Goal: Information Seeking & Learning: Learn about a topic

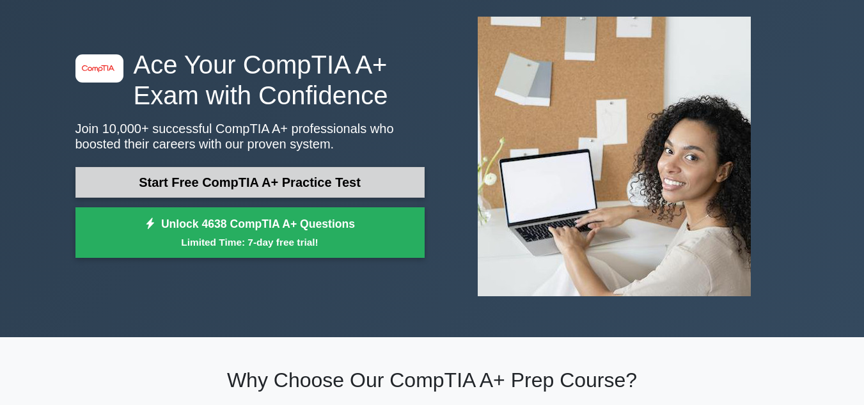
click at [361, 176] on link "Start Free CompTIA A+ Practice Test" at bounding box center [249, 182] width 349 height 31
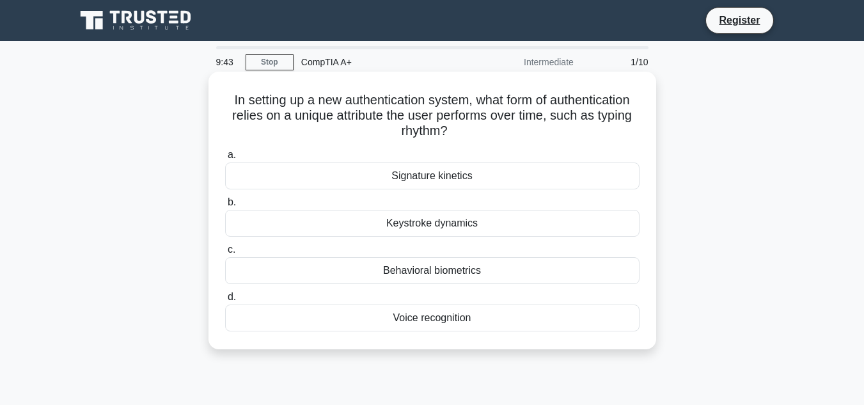
drag, startPoint x: 223, startPoint y: 101, endPoint x: 465, endPoint y: 139, distance: 244.8
click at [465, 139] on h5 "In setting up a new authentication system, what form of authentication relies o…" at bounding box center [432, 115] width 417 height 47
copy h5 "In setting up a new authentication system, what form of authentication relies o…"
click at [430, 225] on div "Keystroke dynamics" at bounding box center [432, 223] width 415 height 27
click at [225, 207] on input "b. Keystroke dynamics" at bounding box center [225, 202] width 0 height 8
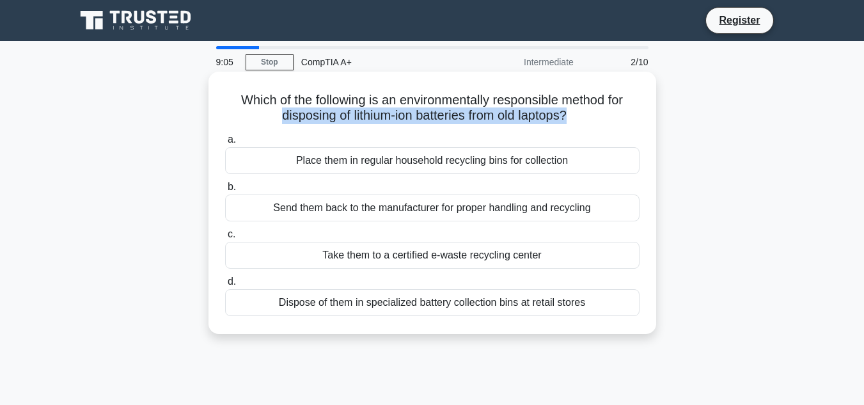
drag, startPoint x: 271, startPoint y: 118, endPoint x: 571, endPoint y: 123, distance: 299.5
click at [571, 123] on h5 "Which of the following is an environmentally responsible method for disposing o…" at bounding box center [432, 108] width 417 height 32
copy h5 "disposing of lithium-ion batteries from old laptops?"
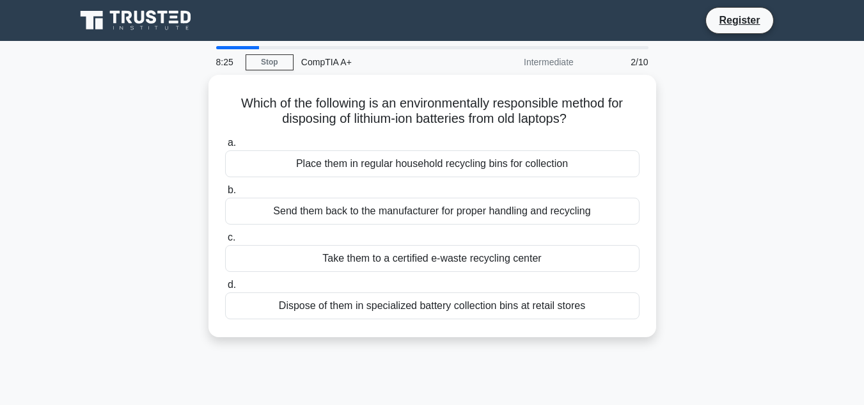
click at [672, 167] on div "Which of the following is an environmentally responsible method for disposing o…" at bounding box center [432, 214] width 729 height 278
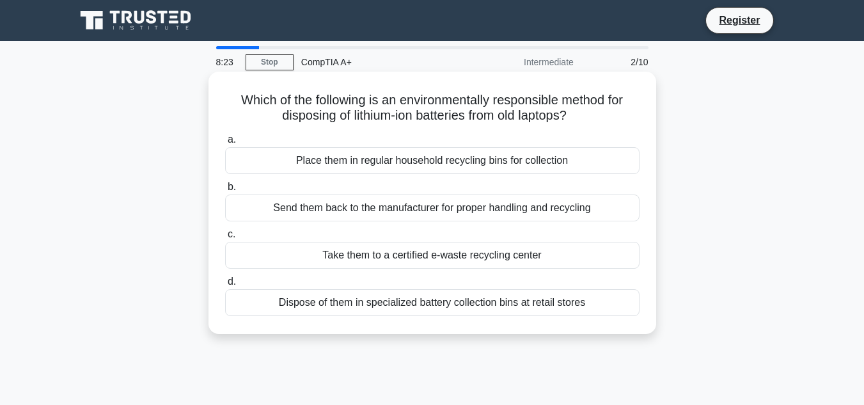
click at [524, 303] on div "Dispose of them in specialized battery collection bins at retail stores" at bounding box center [432, 302] width 415 height 27
click at [225, 286] on input "d. Dispose of them in specialized battery collection bins at retail stores" at bounding box center [225, 282] width 0 height 8
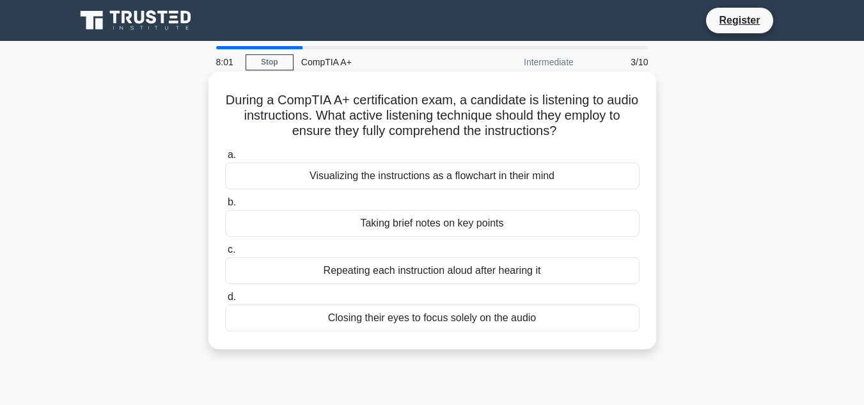
click at [544, 187] on div "Visualizing the instructions as a flowchart in their mind" at bounding box center [432, 175] width 415 height 27
click at [225, 159] on input "a. Visualizing the instructions as a flowchart in their mind" at bounding box center [225, 155] width 0 height 8
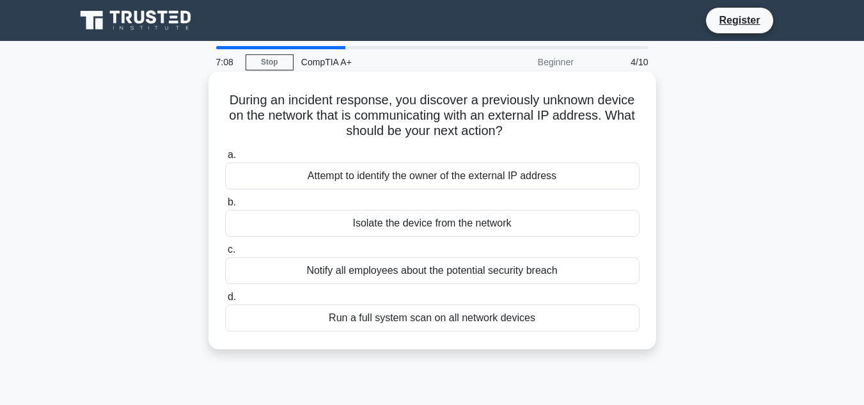
click at [536, 315] on div "Run a full system scan on all network devices" at bounding box center [432, 318] width 415 height 27
click at [225, 301] on input "d. Run a full system scan on all network devices" at bounding box center [225, 297] width 0 height 8
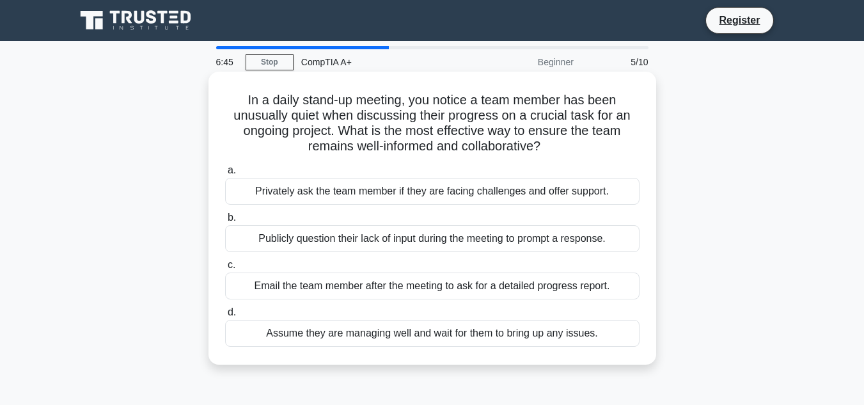
click at [583, 190] on div "Privately ask the team member if they are facing challenges and offer support." at bounding box center [432, 191] width 415 height 27
click at [225, 175] on input "a. Privately ask the team member if they are facing challenges and offer suppor…" at bounding box center [225, 170] width 0 height 8
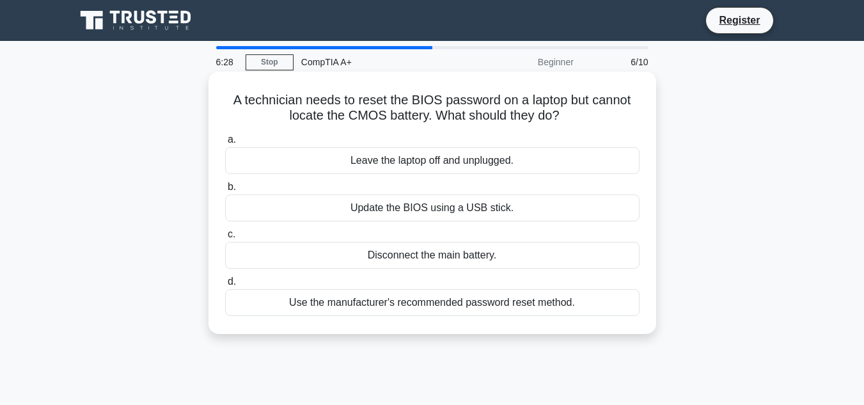
click at [351, 115] on h5 "A technician needs to reset the BIOS password on a laptop but cannot locate the…" at bounding box center [432, 108] width 417 height 32
copy h5 "CMOS"
click at [521, 214] on div "Update the BIOS using a USB stick." at bounding box center [432, 207] width 415 height 27
click at [225, 191] on input "b. Update the BIOS using a USB stick." at bounding box center [225, 187] width 0 height 8
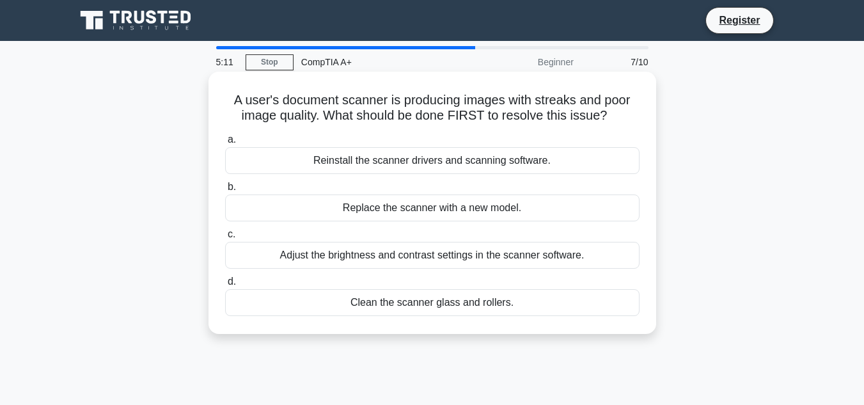
click at [500, 253] on div "Adjust the brightness and contrast settings in the scanner software." at bounding box center [432, 255] width 415 height 27
click at [225, 239] on input "c. Adjust the brightness and contrast settings in the scanner software." at bounding box center [225, 234] width 0 height 8
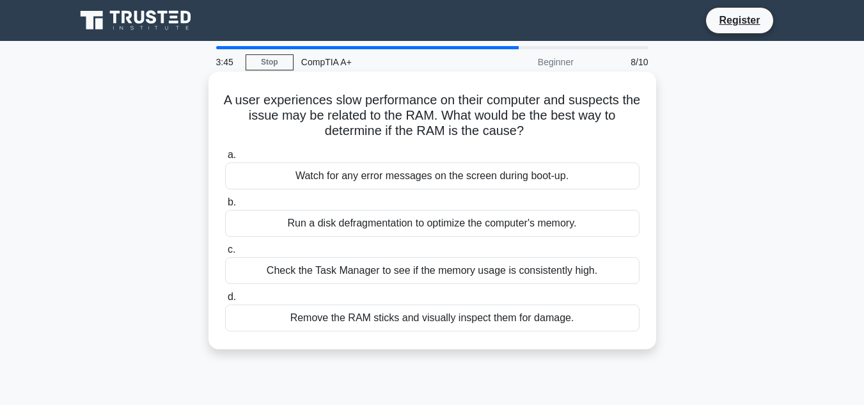
click at [475, 272] on div "Check the Task Manager to see if the memory usage is consistently high." at bounding box center [432, 270] width 415 height 27
click at [225, 254] on input "c. Check the Task Manager to see if the memory usage is consistently high." at bounding box center [225, 250] width 0 height 8
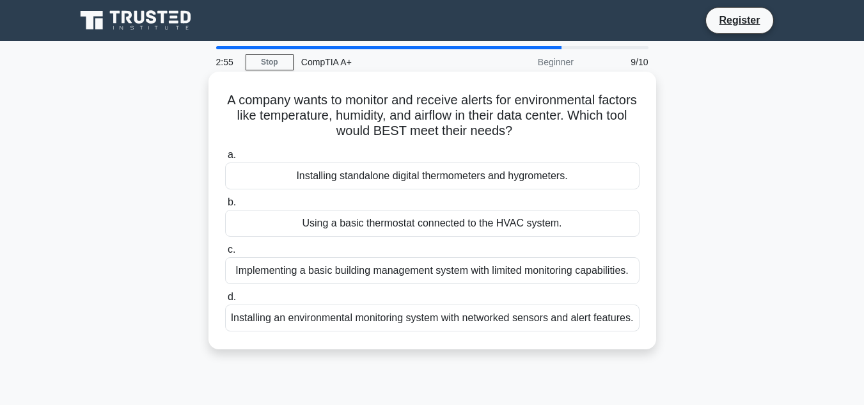
click at [375, 322] on div "Installing an environmental monitoring system with networked sensors and alert …" at bounding box center [432, 318] width 415 height 27
click at [225, 301] on input "d. Installing an environmental monitoring system with networked sensors and ale…" at bounding box center [225, 297] width 0 height 8
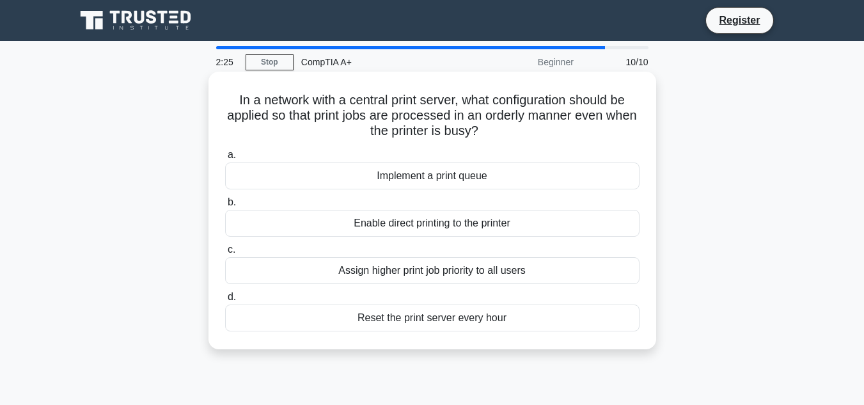
click at [519, 173] on div "Implement a print queue" at bounding box center [432, 175] width 415 height 27
click at [225, 159] on input "a. Implement a print queue" at bounding box center [225, 155] width 0 height 8
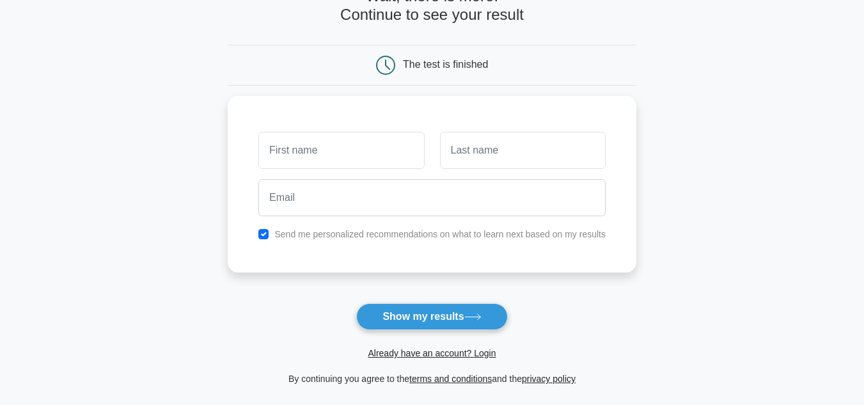
scroll to position [85, 0]
type input "charlene"
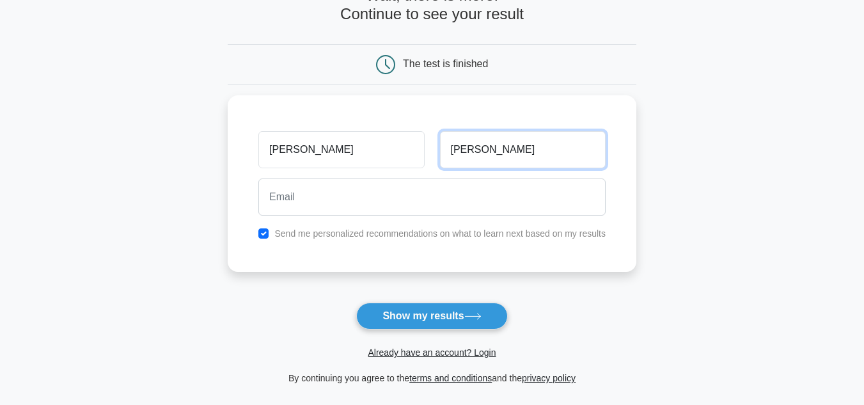
type input "sibal"
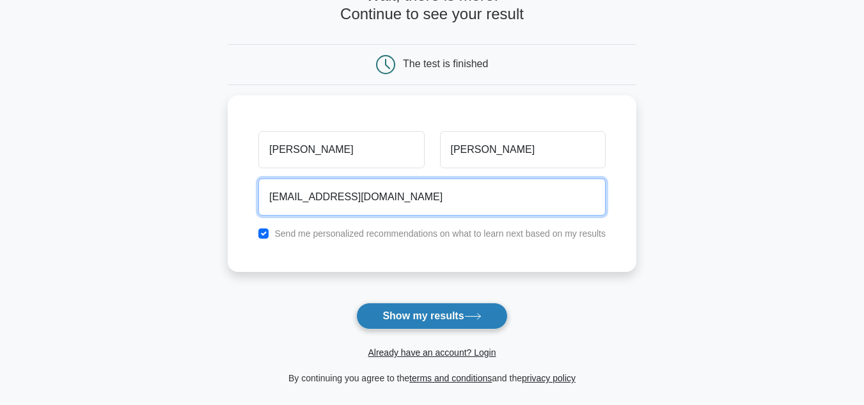
type input "charlenesibal12@gmail.com"
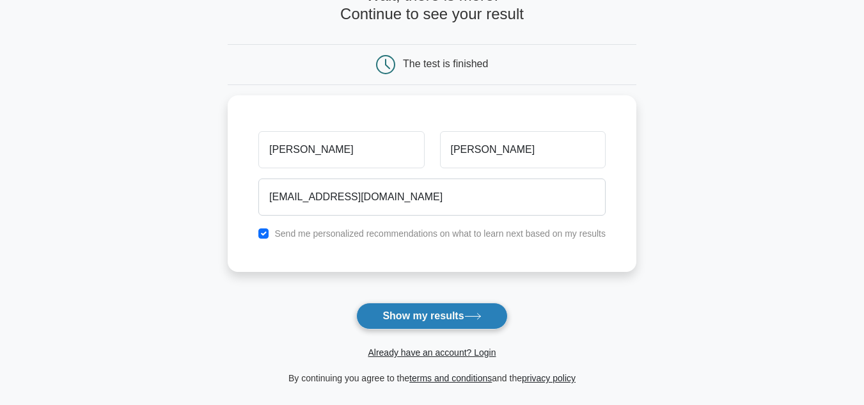
click at [440, 323] on button "Show my results" at bounding box center [431, 316] width 151 height 27
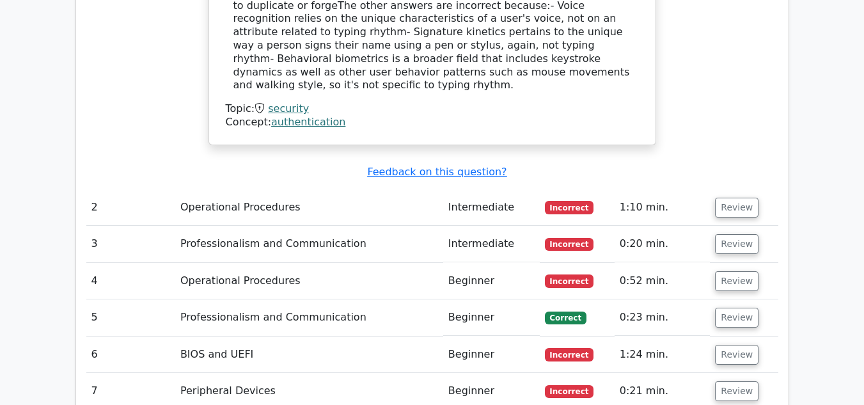
scroll to position [1470, 0]
click at [725, 197] on button "Review" at bounding box center [737, 207] width 44 height 20
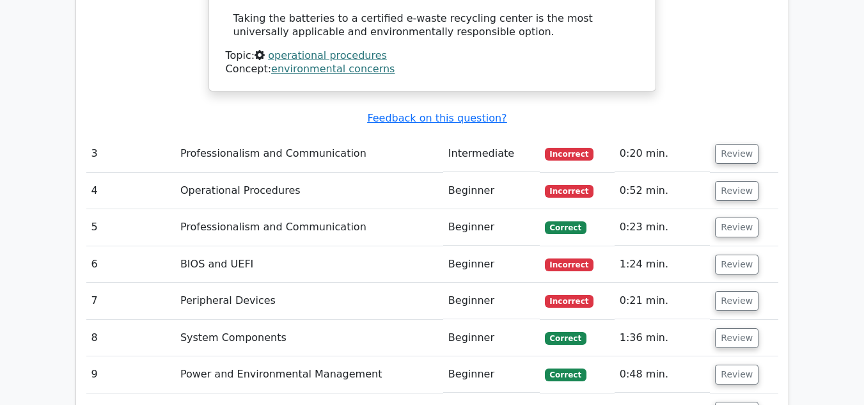
scroll to position [2279, 0]
click at [738, 143] on button "Review" at bounding box center [737, 153] width 44 height 20
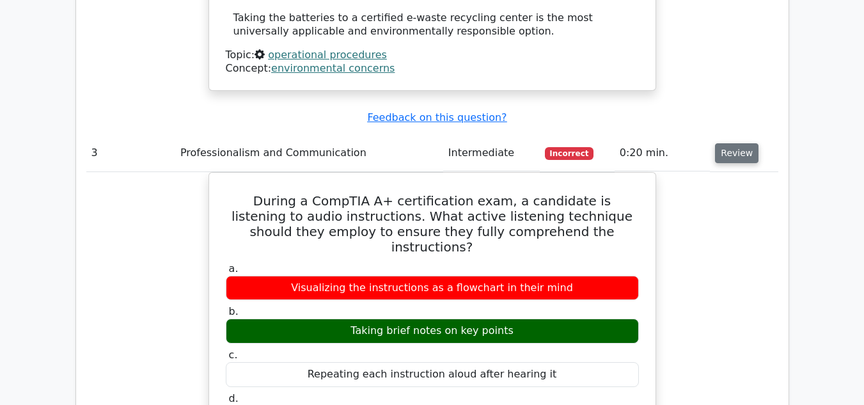
click at [738, 143] on button "Review" at bounding box center [737, 153] width 44 height 20
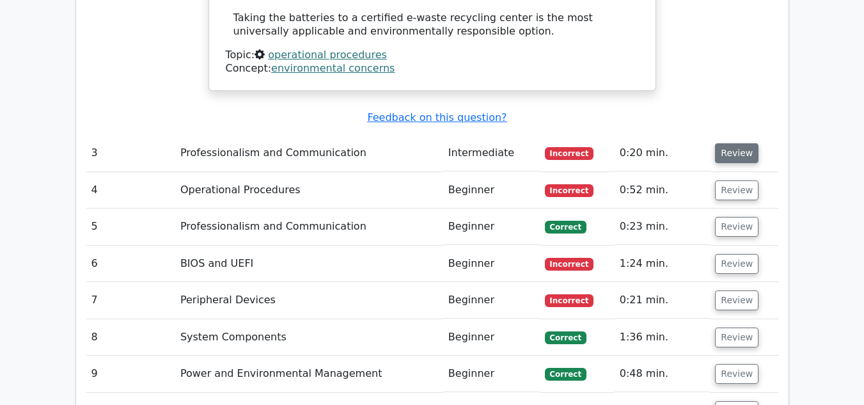
click at [738, 143] on button "Review" at bounding box center [737, 153] width 44 height 20
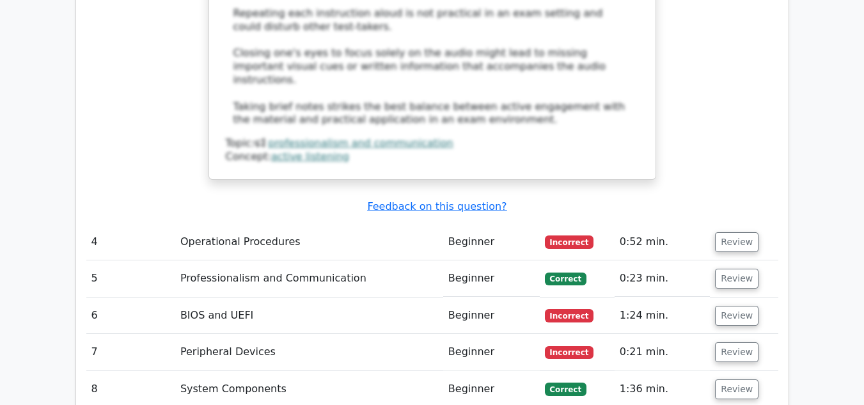
scroll to position [2926, 0]
click at [727, 232] on button "Review" at bounding box center [737, 242] width 44 height 20
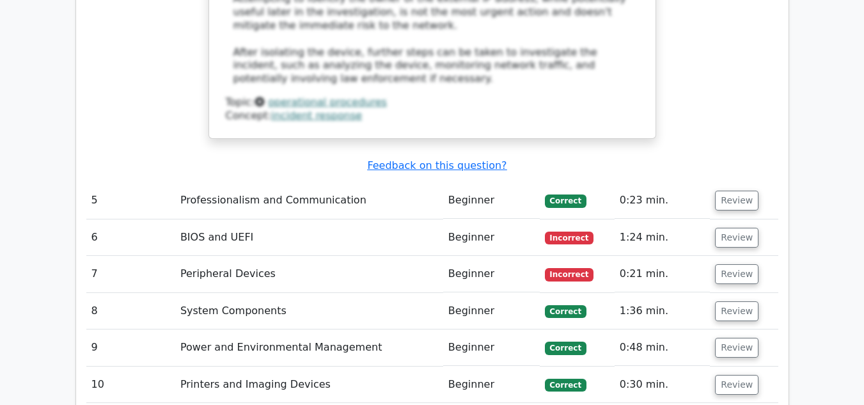
scroll to position [3726, 0]
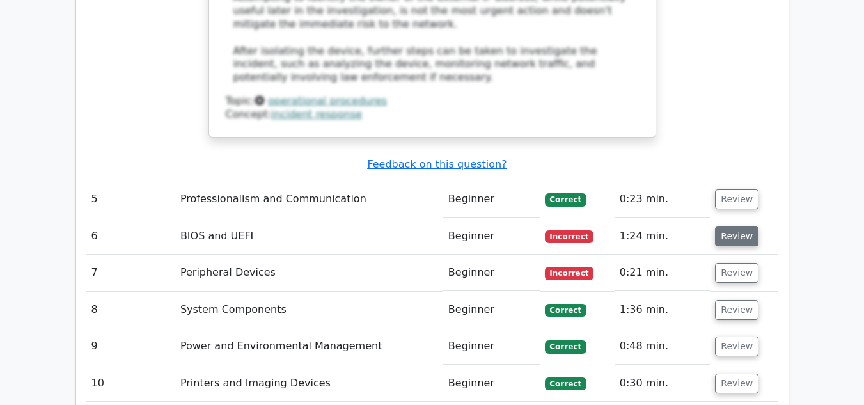
click at [736, 226] on button "Review" at bounding box center [737, 236] width 44 height 20
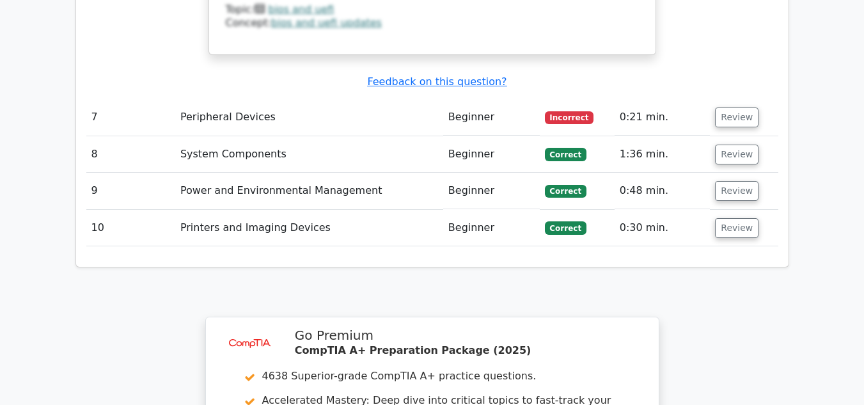
scroll to position [4354, 0]
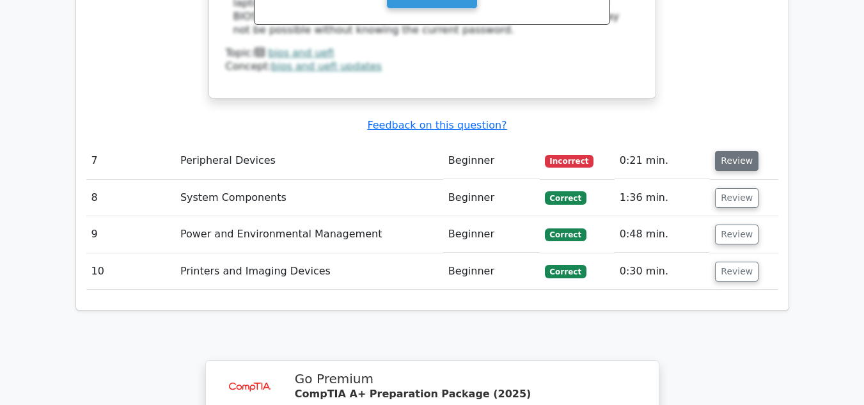
click at [732, 151] on button "Review" at bounding box center [737, 161] width 44 height 20
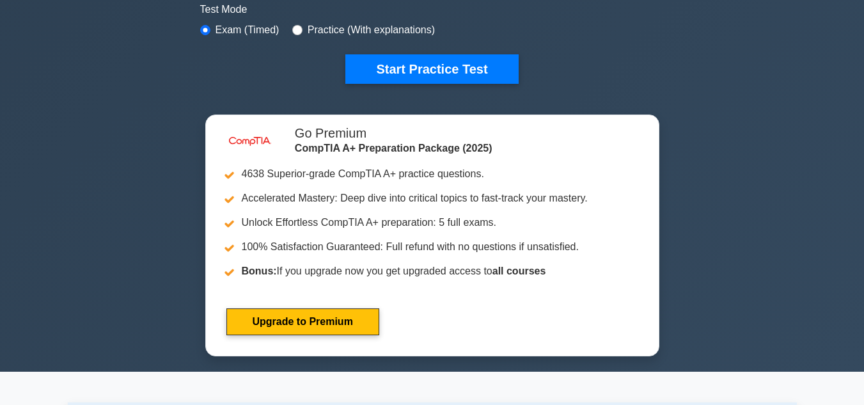
scroll to position [399, 0]
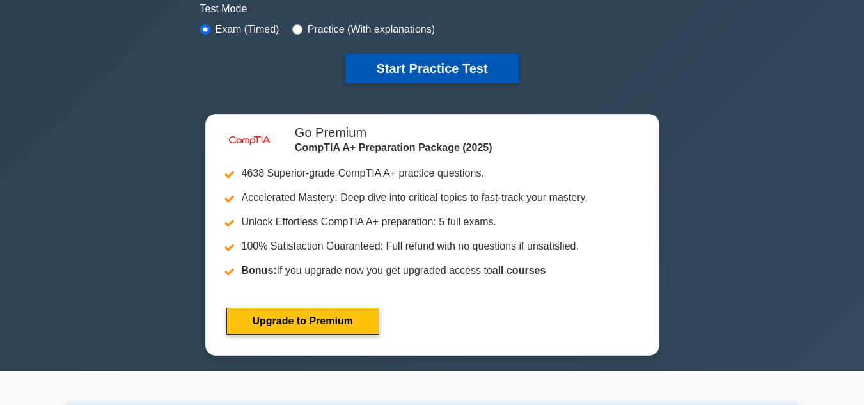
click at [400, 75] on button "Start Practice Test" at bounding box center [431, 68] width 173 height 29
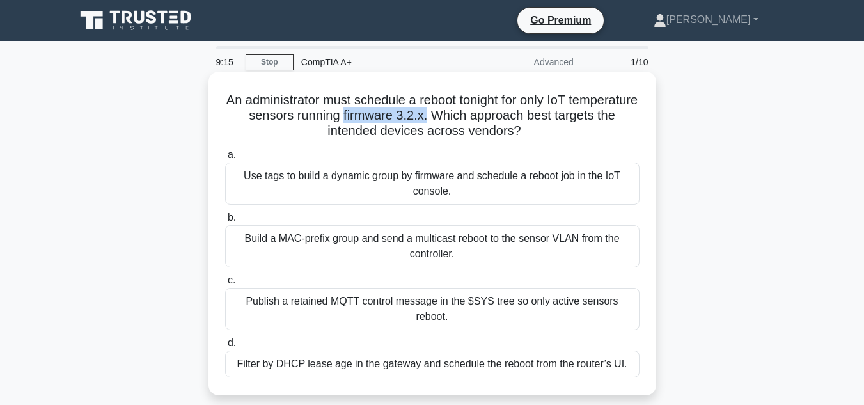
drag, startPoint x: 414, startPoint y: 116, endPoint x: 499, endPoint y: 115, distance: 85.1
click at [499, 115] on h5 "An administrator must schedule a reboot tonight for only IoT temperature sensor…" at bounding box center [432, 115] width 417 height 47
copy h5 "firmware 3.2.x."
click at [551, 104] on h5 "An administrator must schedule a reboot tonight for only IoT temperature sensor…" at bounding box center [432, 115] width 417 height 47
click at [551, 171] on div "Use tags to build a dynamic group by firmware and schedule a reboot job in the …" at bounding box center [432, 183] width 415 height 42
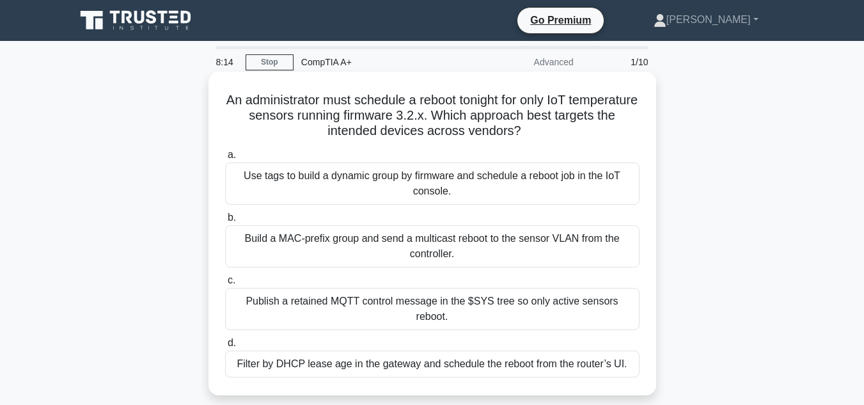
click at [225, 159] on input "a. Use tags to build a dynamic group by firmware and schedule a reboot job in t…" at bounding box center [225, 155] width 0 height 8
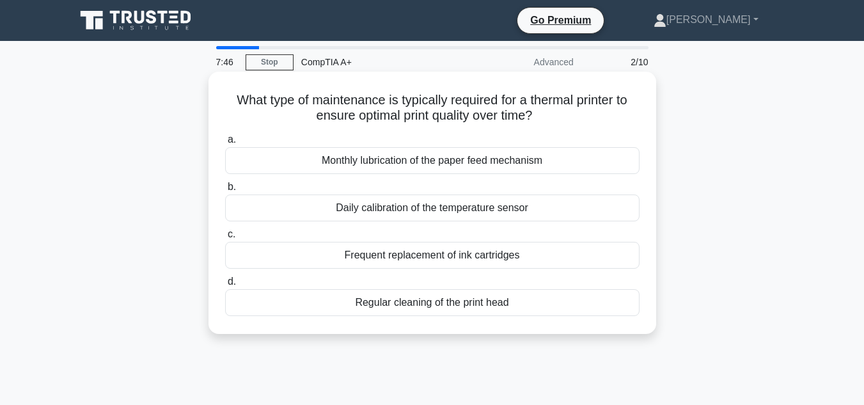
click at [526, 259] on div "Frequent replacement of ink cartridges" at bounding box center [432, 255] width 415 height 27
click at [225, 239] on input "c. Frequent replacement of ink cartridges" at bounding box center [225, 234] width 0 height 8
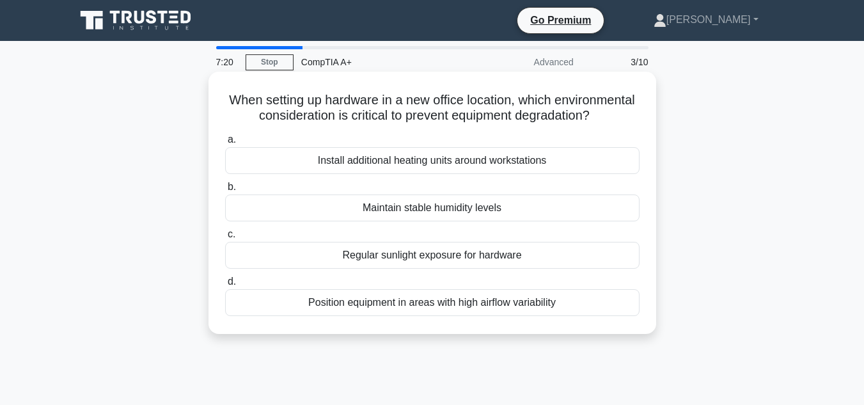
click at [507, 221] on div "Maintain stable humidity levels" at bounding box center [432, 207] width 415 height 27
click at [225, 191] on input "b. Maintain stable humidity levels" at bounding box center [225, 187] width 0 height 8
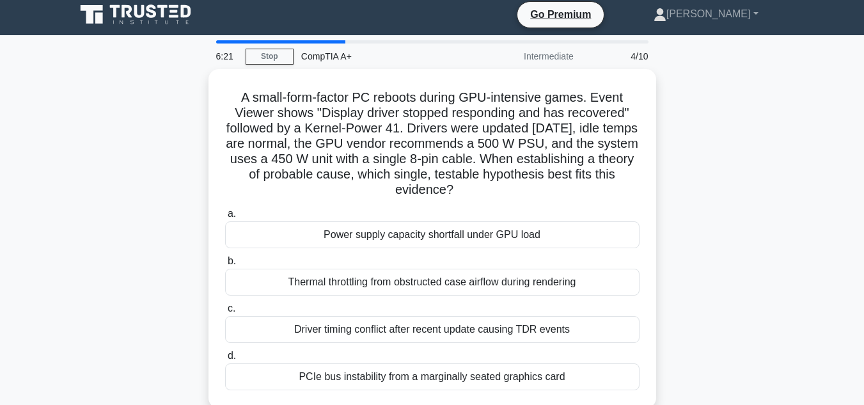
scroll to position [2, 0]
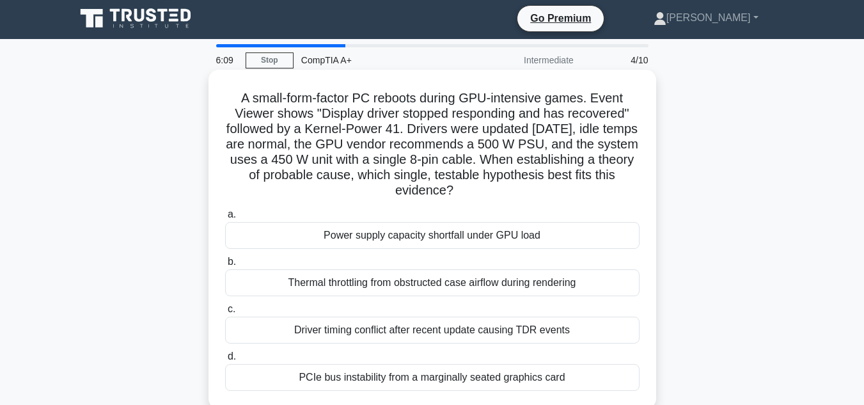
click at [451, 242] on div "Power supply capacity shortfall under GPU load" at bounding box center [432, 235] width 415 height 27
click at [225, 219] on input "a. Power supply capacity shortfall under GPU load" at bounding box center [225, 214] width 0 height 8
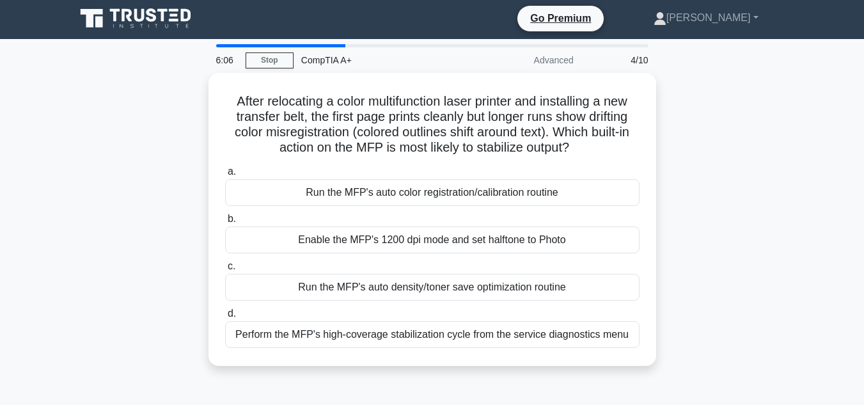
scroll to position [0, 0]
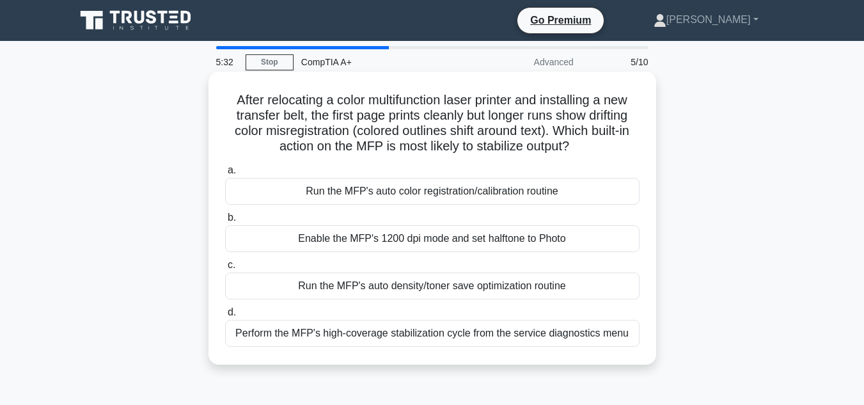
click at [363, 150] on h5 "After relocating a color multifunction laser printer and installing a new trans…" at bounding box center [432, 123] width 417 height 63
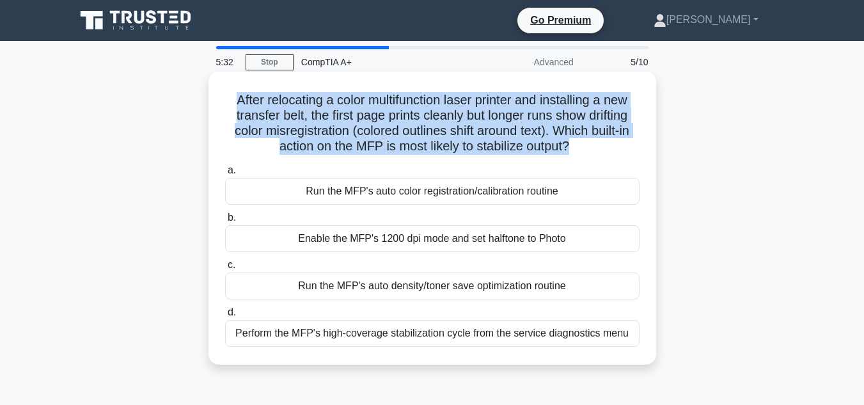
click at [363, 150] on h5 "After relocating a color multifunction laser printer and installing a new trans…" at bounding box center [432, 123] width 417 height 63
copy div "After relocating a color multifunction laser printer and installing a new trans…"
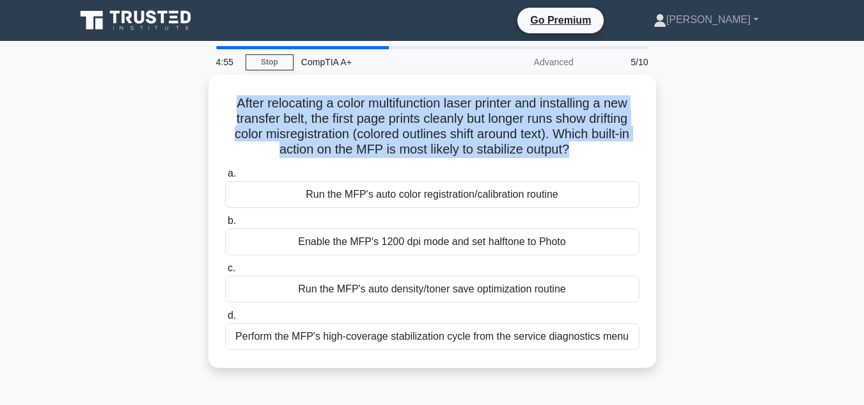
click at [692, 130] on div "After relocating a color multifunction laser printer and installing a new trans…" at bounding box center [432, 229] width 729 height 308
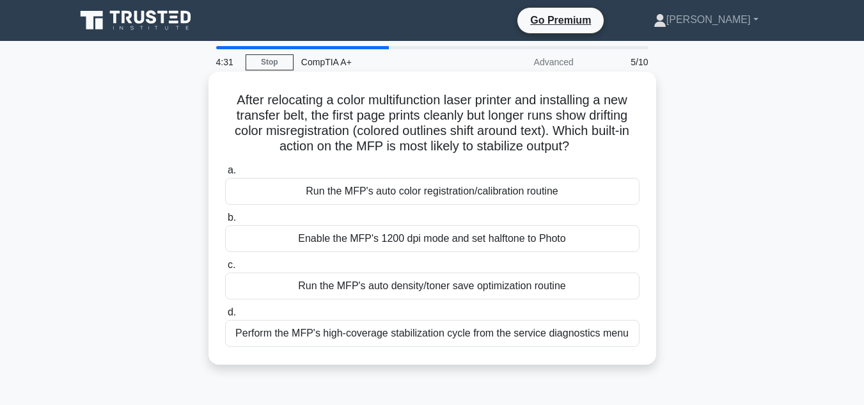
click at [567, 198] on div "Run the MFP's auto color registration/calibration routine" at bounding box center [432, 191] width 415 height 27
click at [225, 175] on input "a. Run the MFP's auto color registration/calibration routine" at bounding box center [225, 170] width 0 height 8
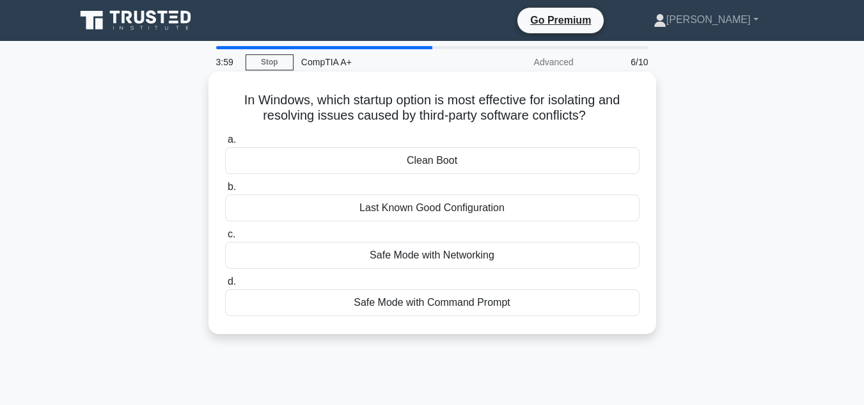
click at [559, 256] on div "Safe Mode with Networking" at bounding box center [432, 255] width 415 height 27
click at [225, 239] on input "c. Safe Mode with Networking" at bounding box center [225, 234] width 0 height 8
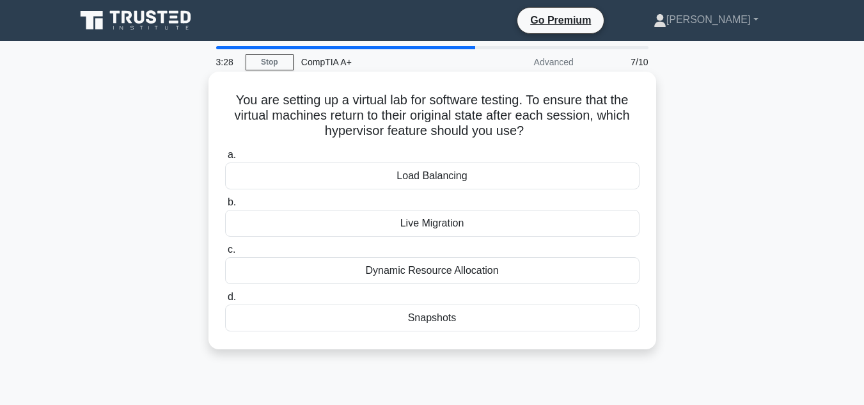
click at [505, 230] on div "Live Migration" at bounding box center [432, 223] width 415 height 27
click at [225, 207] on input "b. Live Migration" at bounding box center [225, 202] width 0 height 8
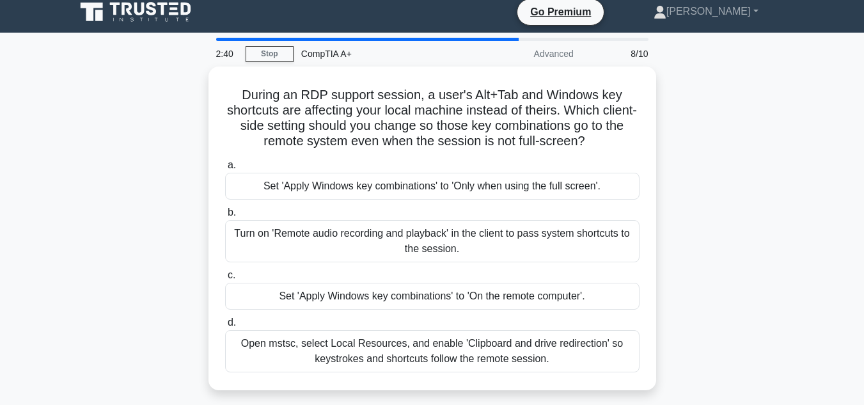
scroll to position [7, 0]
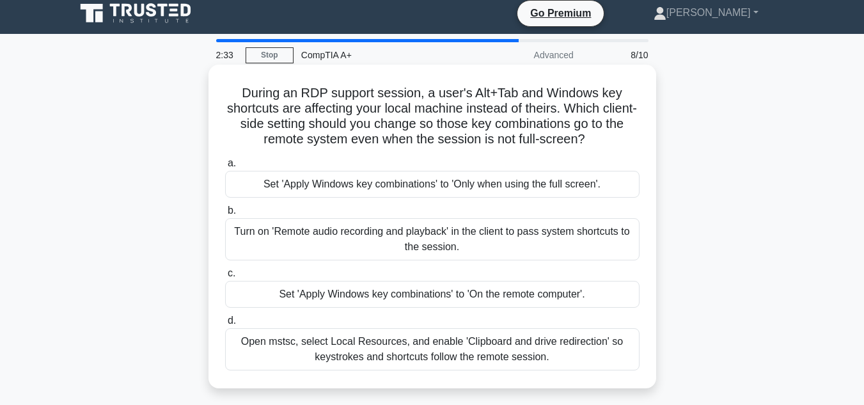
click at [557, 291] on div "Set 'Apply Windows key combinations' to 'On the remote computer'." at bounding box center [432, 294] width 415 height 27
click at [225, 278] on input "c. Set 'Apply Windows key combinations' to 'On the remote computer'." at bounding box center [225, 273] width 0 height 8
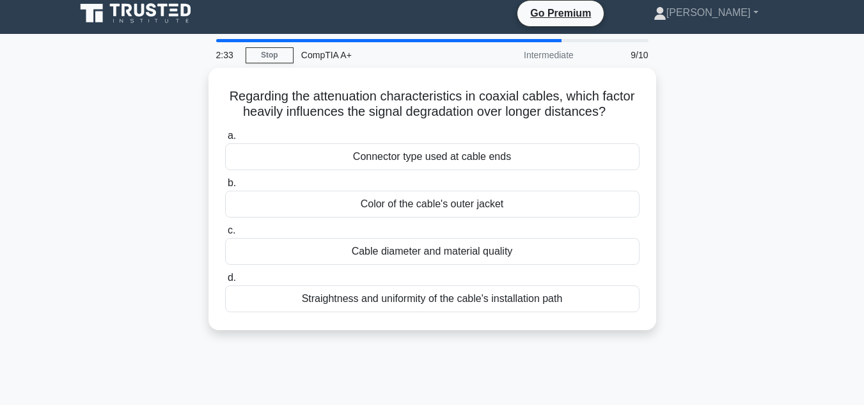
scroll to position [0, 0]
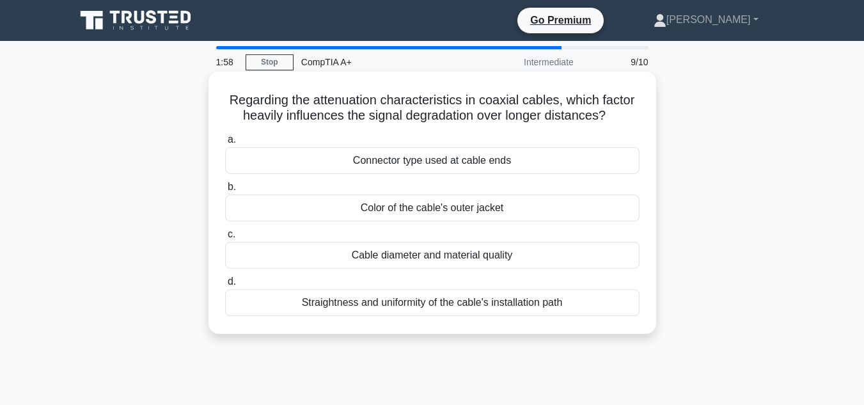
click at [590, 306] on div "Straightness and uniformity of the cable's installation path" at bounding box center [432, 302] width 415 height 27
click at [225, 286] on input "d. Straightness and uniformity of the cable's installation path" at bounding box center [225, 282] width 0 height 8
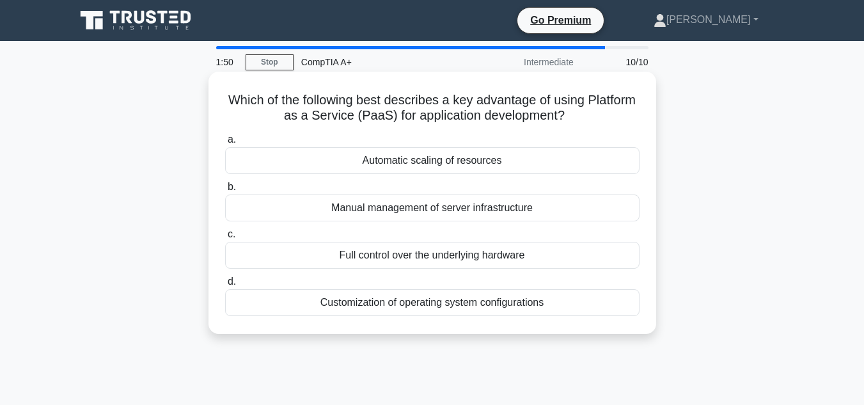
click at [400, 120] on h5 "Which of the following best describes a key advantage of using Platform as a Se…" at bounding box center [432, 108] width 417 height 32
copy h5 "PaaS"
click at [619, 129] on div "Which of the following best describes a key advantage of using Platform as a Se…" at bounding box center [433, 203] width 438 height 252
click at [573, 153] on div "Automatic scaling of resources" at bounding box center [432, 160] width 415 height 27
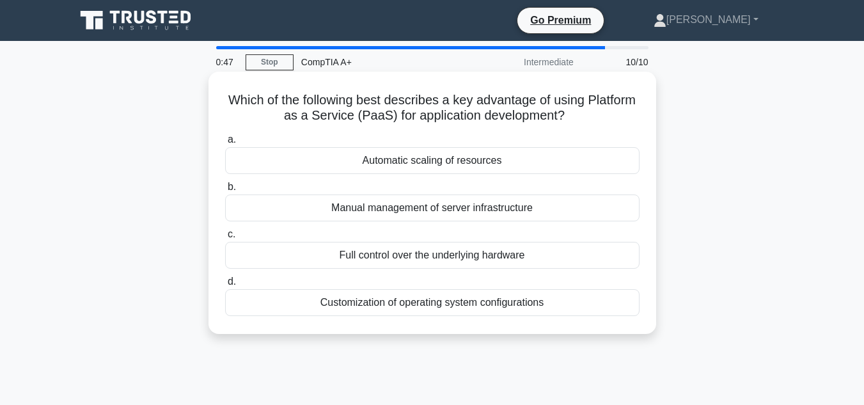
click at [225, 144] on input "a. Automatic scaling of resources" at bounding box center [225, 140] width 0 height 8
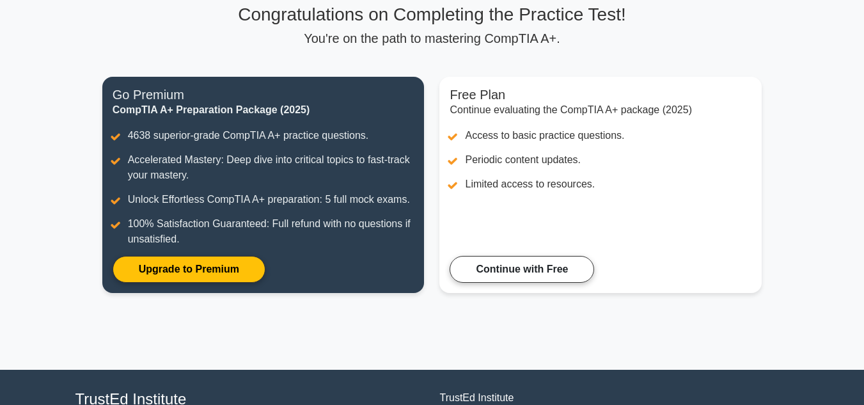
scroll to position [205, 0]
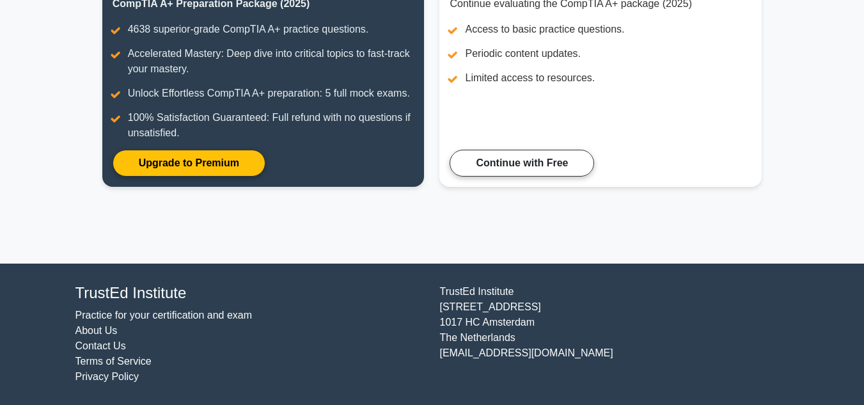
click at [573, 153] on link "Continue with Free" at bounding box center [522, 163] width 145 height 27
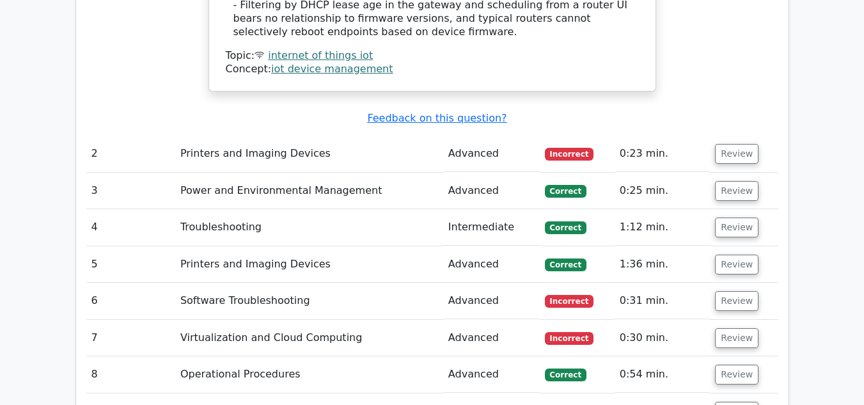
scroll to position [1684, 0]
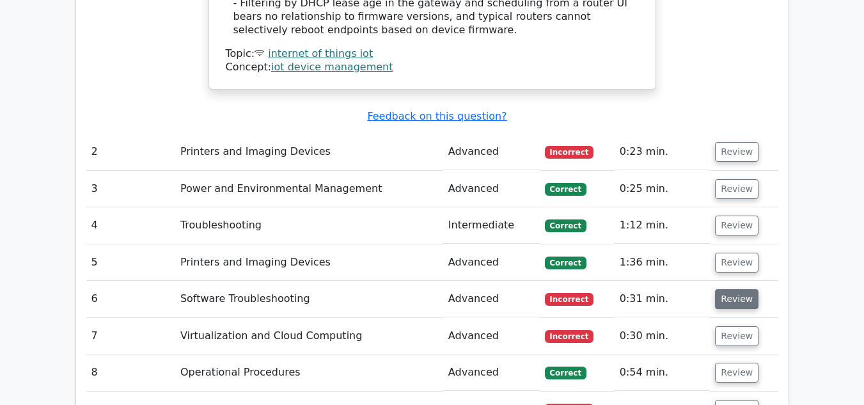
click at [734, 289] on button "Review" at bounding box center [737, 299] width 44 height 20
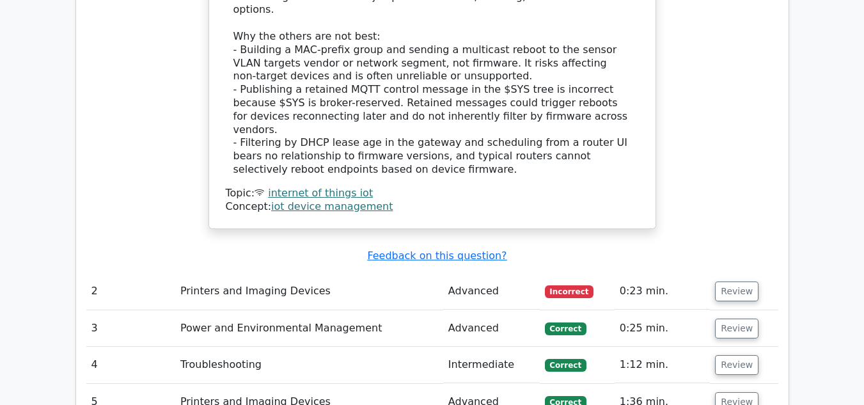
scroll to position [1541, 0]
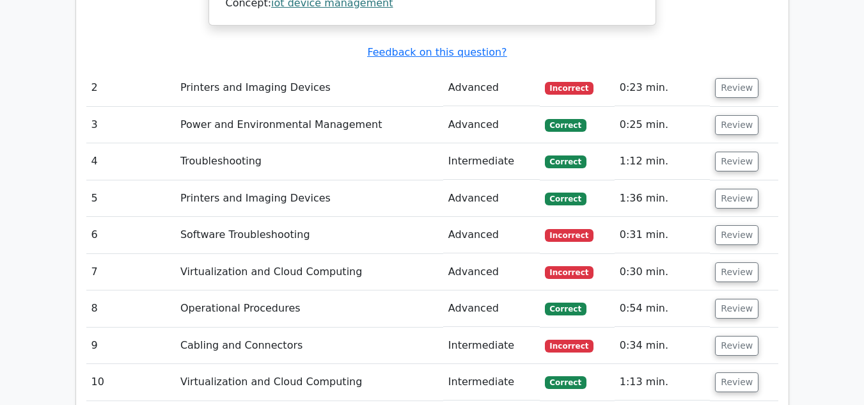
scroll to position [1573, 0]
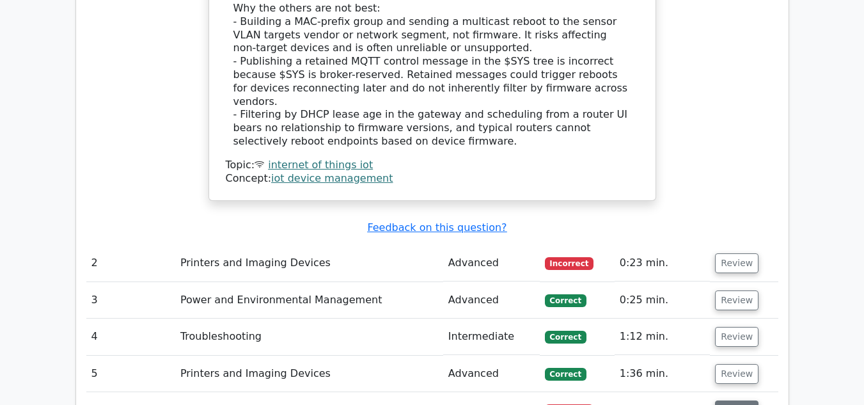
click at [731, 400] on button "Review" at bounding box center [737, 410] width 44 height 20
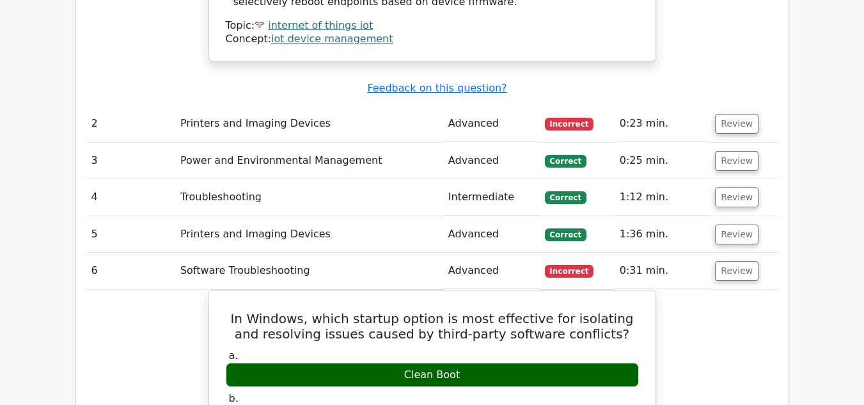
scroll to position [1711, 0]
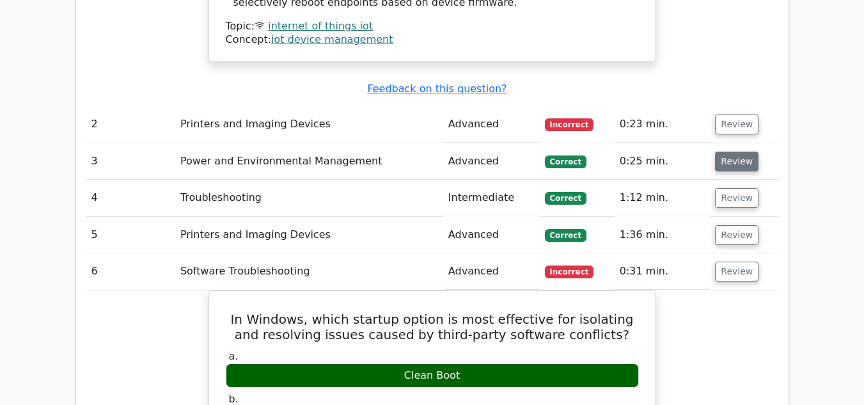
click at [735, 152] on button "Review" at bounding box center [737, 162] width 44 height 20
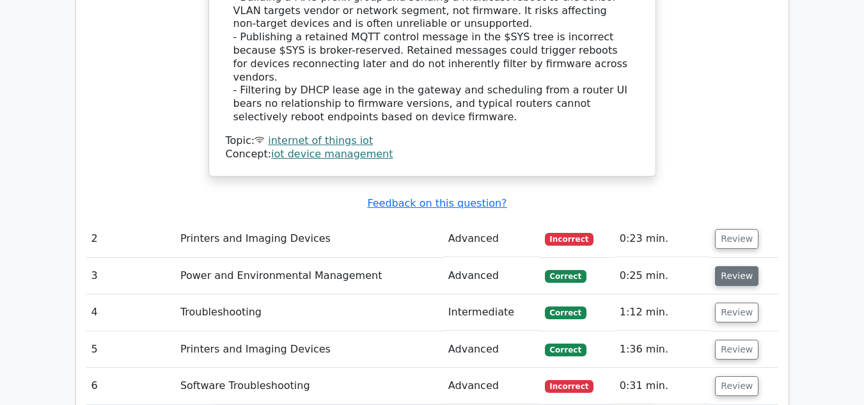
scroll to position [1596, 0]
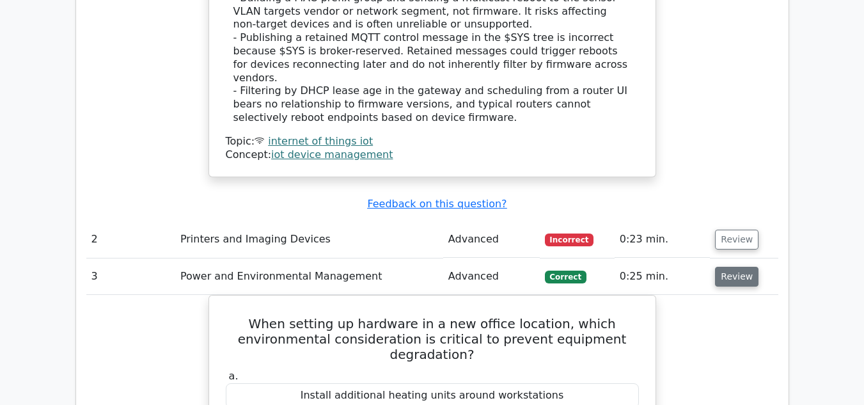
click at [725, 267] on button "Review" at bounding box center [737, 277] width 44 height 20
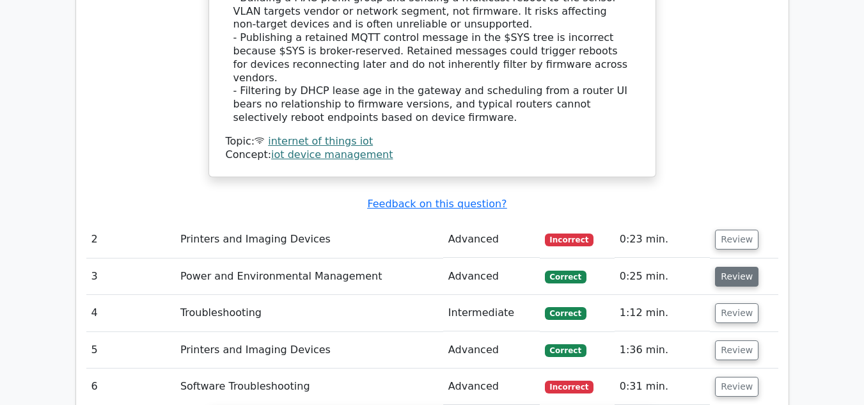
click at [725, 267] on button "Review" at bounding box center [737, 277] width 44 height 20
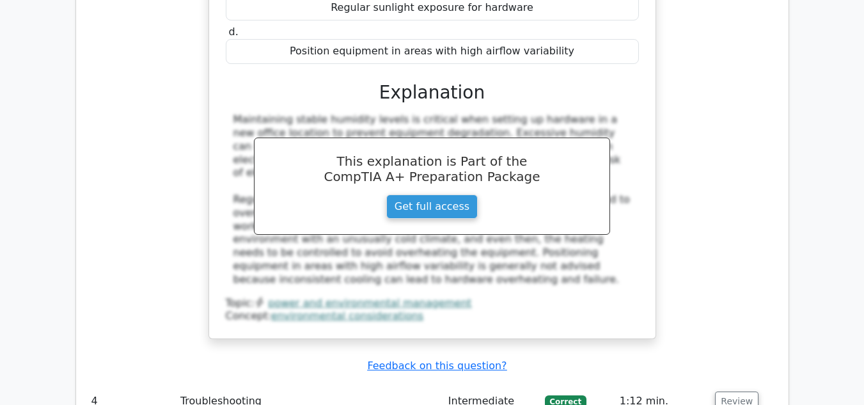
scroll to position [2071, 0]
click at [724, 391] on button "Review" at bounding box center [737, 401] width 44 height 20
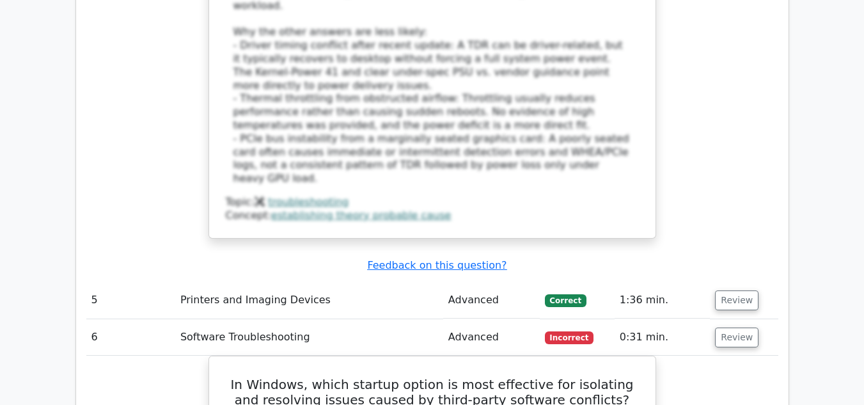
scroll to position [3019, 0]
click at [717, 289] on button "Review" at bounding box center [737, 299] width 44 height 20
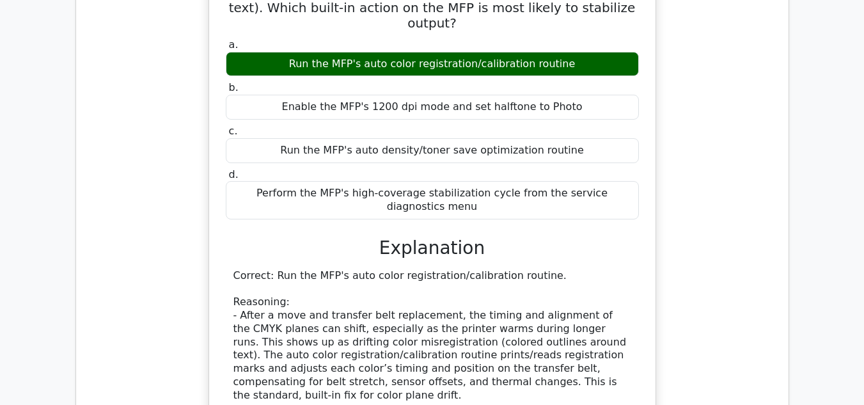
scroll to position [3404, 0]
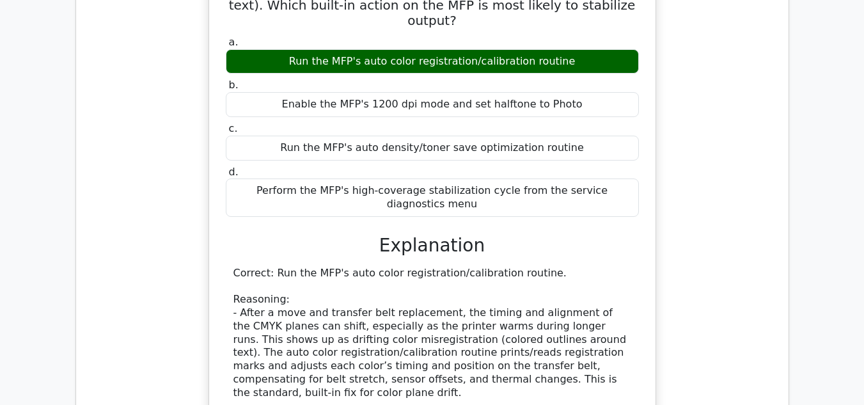
drag, startPoint x: 285, startPoint y: 335, endPoint x: 308, endPoint y: 331, distance: 24.1
click at [308, 331] on div "Correct: Run the MFP's auto color registration/calibration routine. Reasoning: …" at bounding box center [433, 413] width 398 height 293
drag, startPoint x: 281, startPoint y: 333, endPoint x: 324, endPoint y: 335, distance: 43.5
click at [324, 335] on div "Correct: Run the MFP's auto color registration/calibration routine. Reasoning: …" at bounding box center [433, 413] width 398 height 293
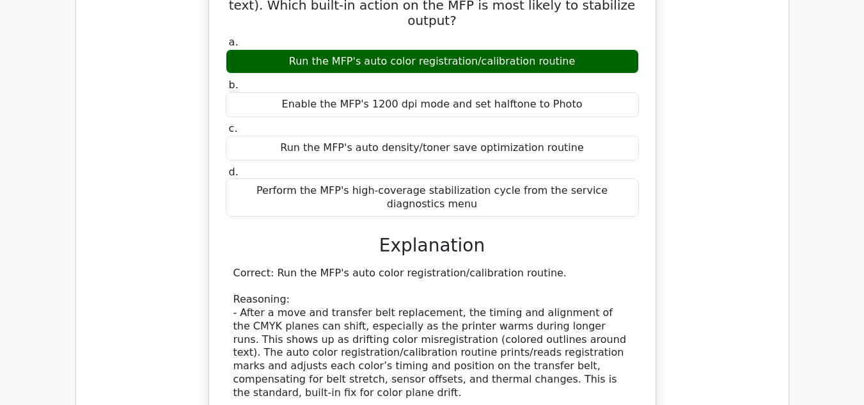
copy div "1200 dpi"
click at [501, 267] on div "Correct: Run the MFP's auto color registration/calibration routine. Reasoning: …" at bounding box center [433, 413] width 398 height 293
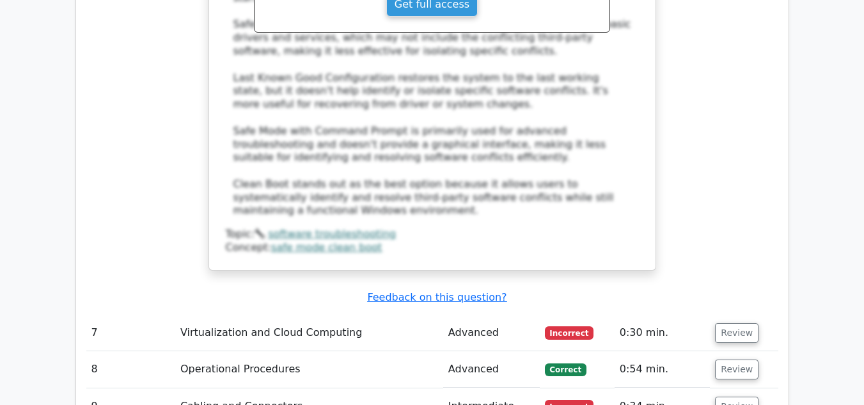
scroll to position [4466, 0]
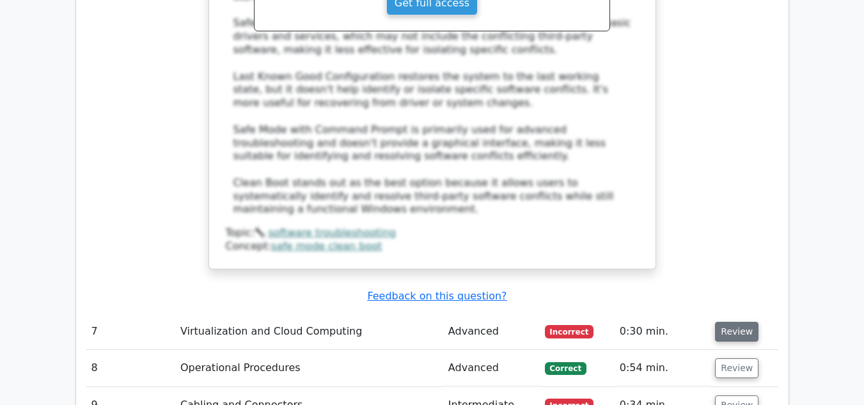
click at [746, 322] on button "Review" at bounding box center [737, 332] width 44 height 20
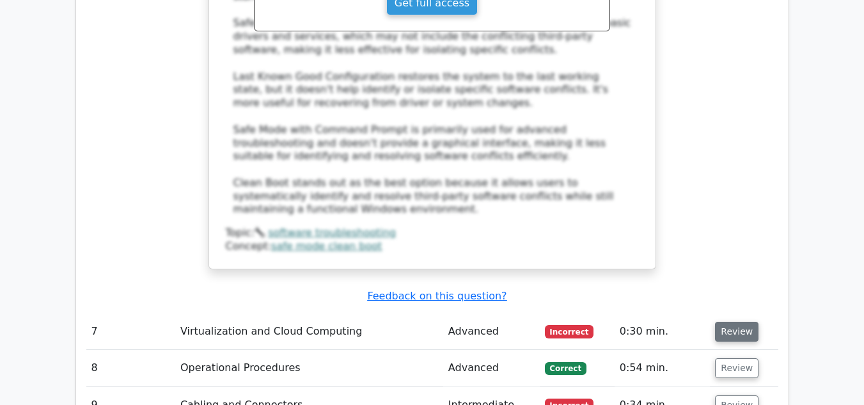
click at [746, 322] on button "Review" at bounding box center [737, 332] width 44 height 20
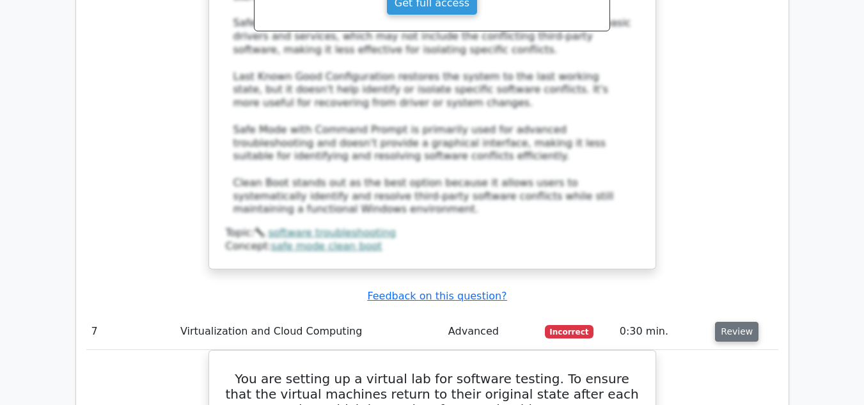
click at [746, 322] on button "Review" at bounding box center [737, 332] width 44 height 20
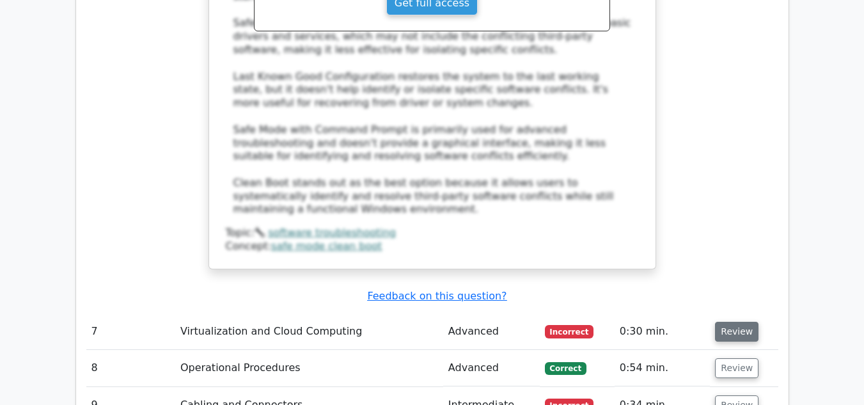
click at [746, 322] on button "Review" at bounding box center [737, 332] width 44 height 20
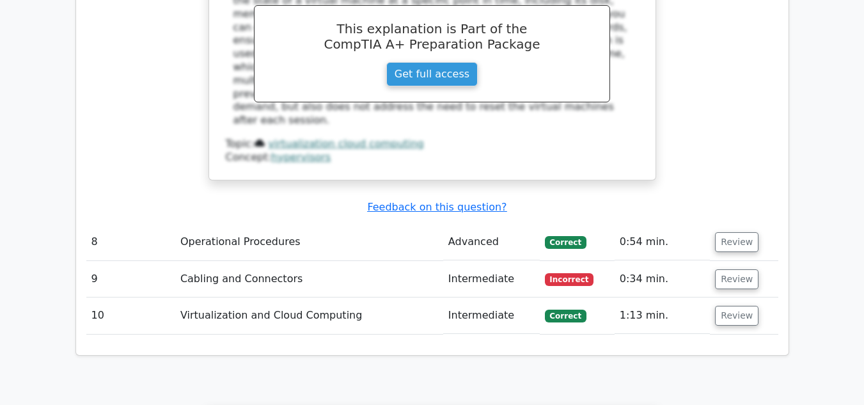
scroll to position [5128, 0]
click at [717, 269] on button "Review" at bounding box center [737, 279] width 44 height 20
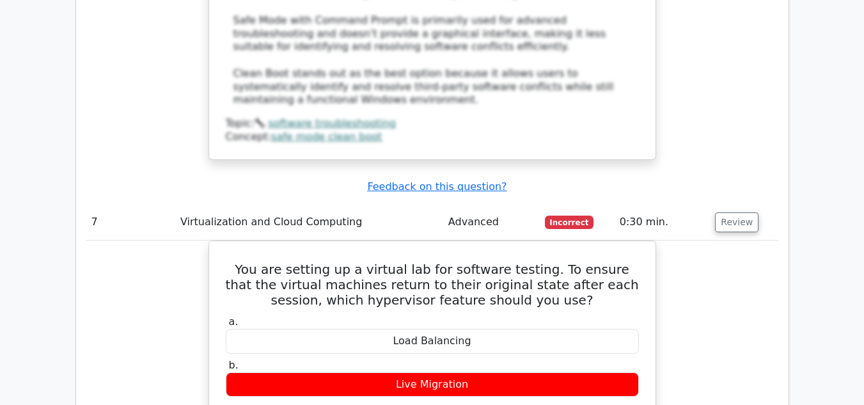
scroll to position [4577, 0]
